Goal: Participate in discussion

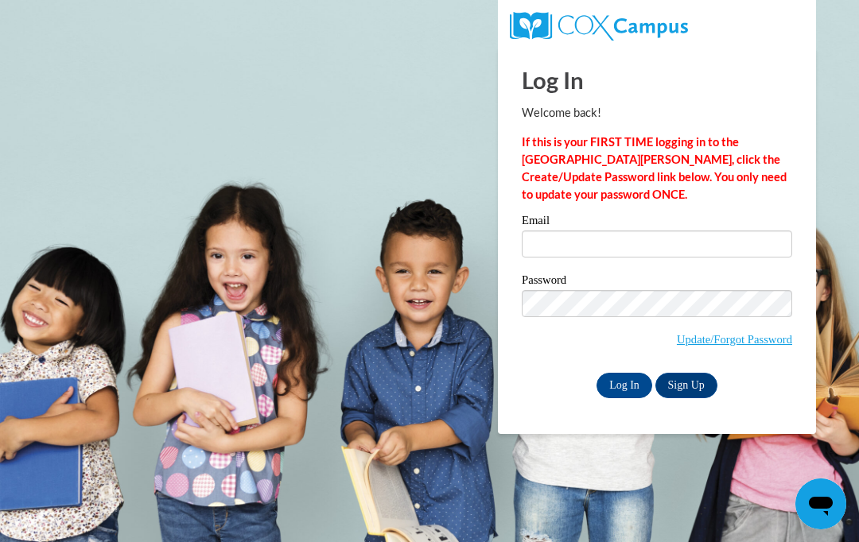
click at [576, 248] on input "Email" at bounding box center [657, 244] width 270 height 27
type input "nikkic1830@gmail.com"
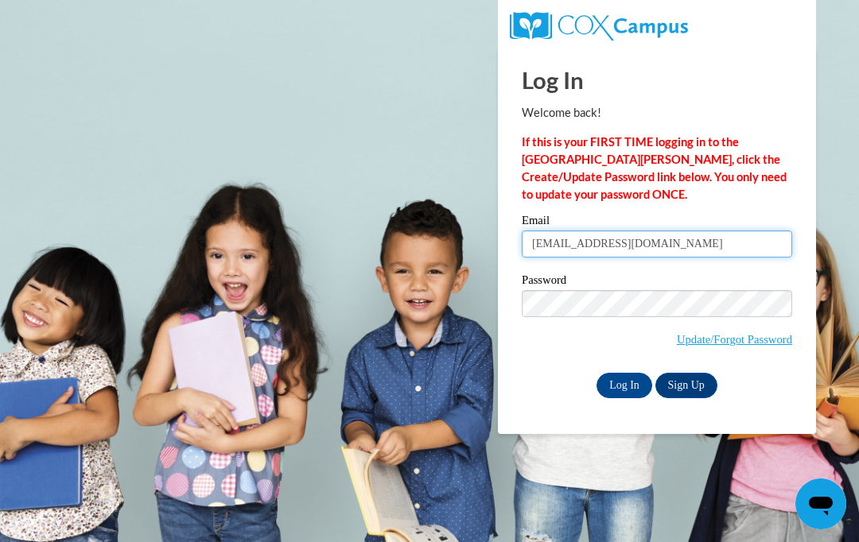
click at [624, 384] on input "Log In" at bounding box center [624, 385] width 56 height 25
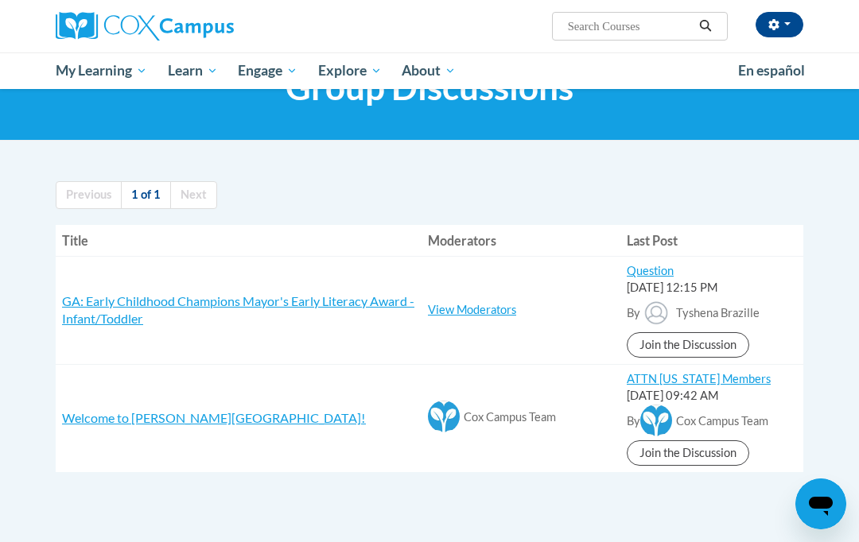
scroll to position [80, 0]
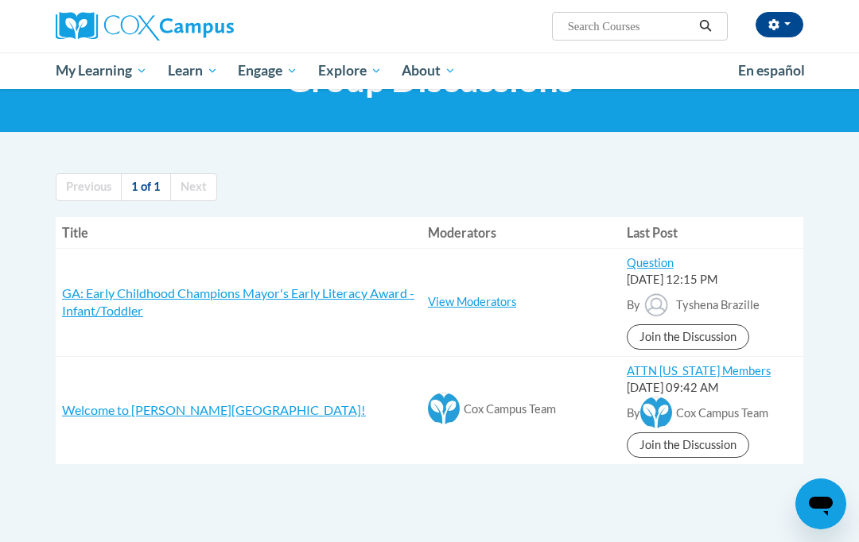
click at [289, 299] on span "GA: Early Childhood Champions Mayor's Early Literacy Award - Infant/Toddler" at bounding box center [238, 301] width 352 height 33
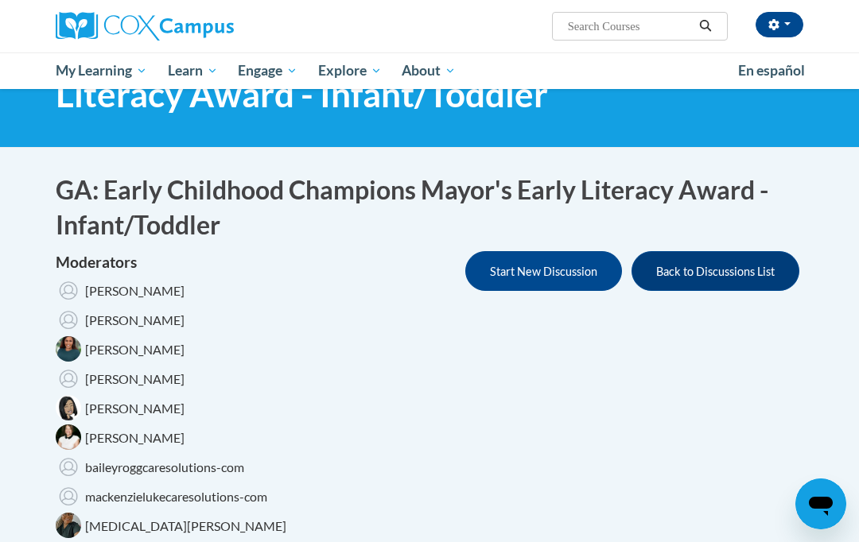
scroll to position [118, 0]
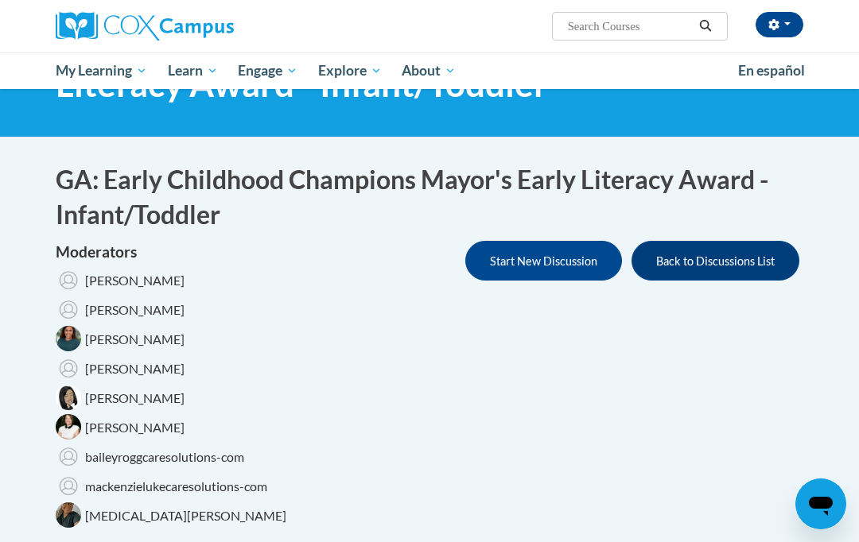
click at [719, 254] on button "Back to Discussions List" at bounding box center [715, 261] width 168 height 40
